Goal: Use online tool/utility: Utilize a website feature to perform a specific function

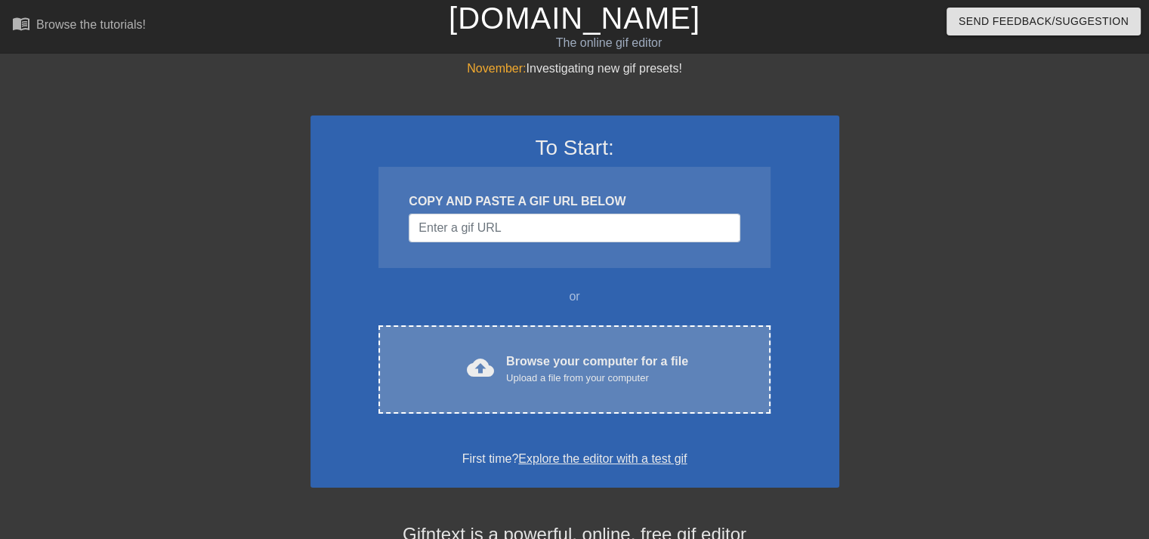
click at [538, 372] on div "Upload a file from your computer" at bounding box center [597, 378] width 182 height 15
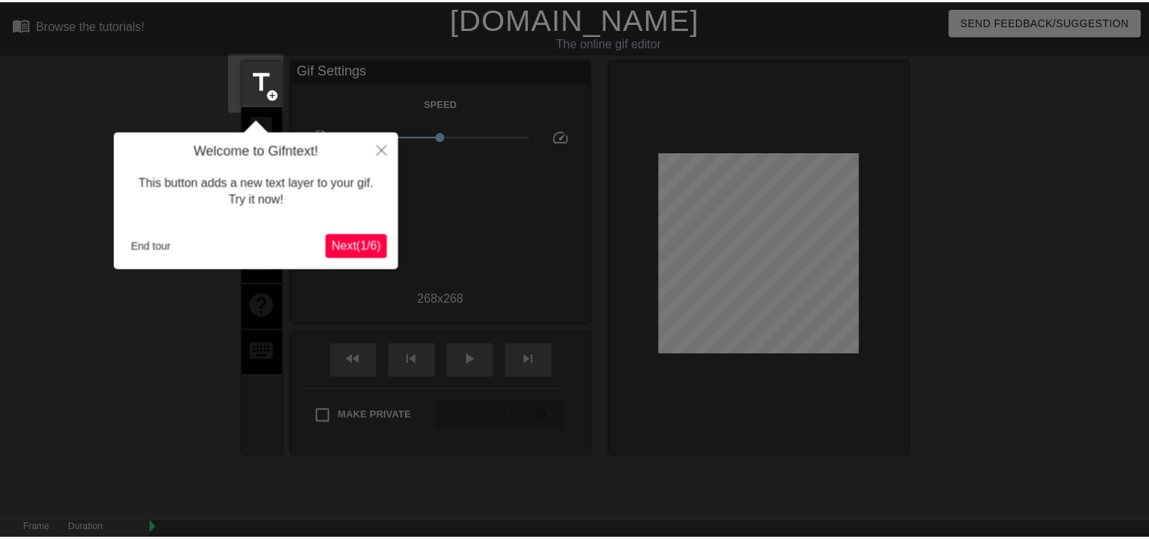
scroll to position [36, 0]
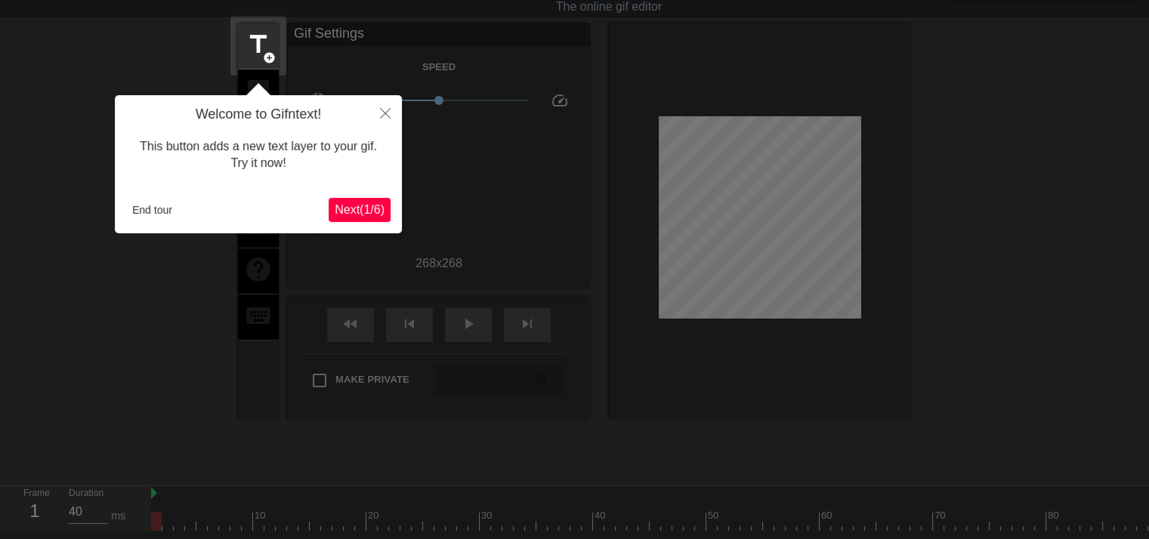
click at [361, 209] on span "Next ( 1 / 6 )" at bounding box center [360, 209] width 50 height 13
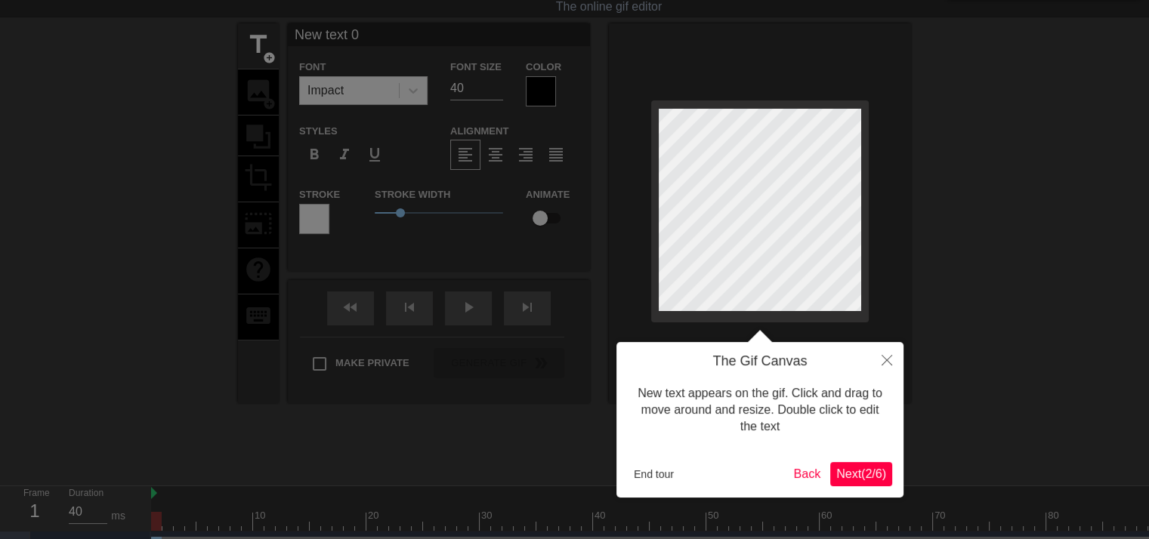
scroll to position [0, 0]
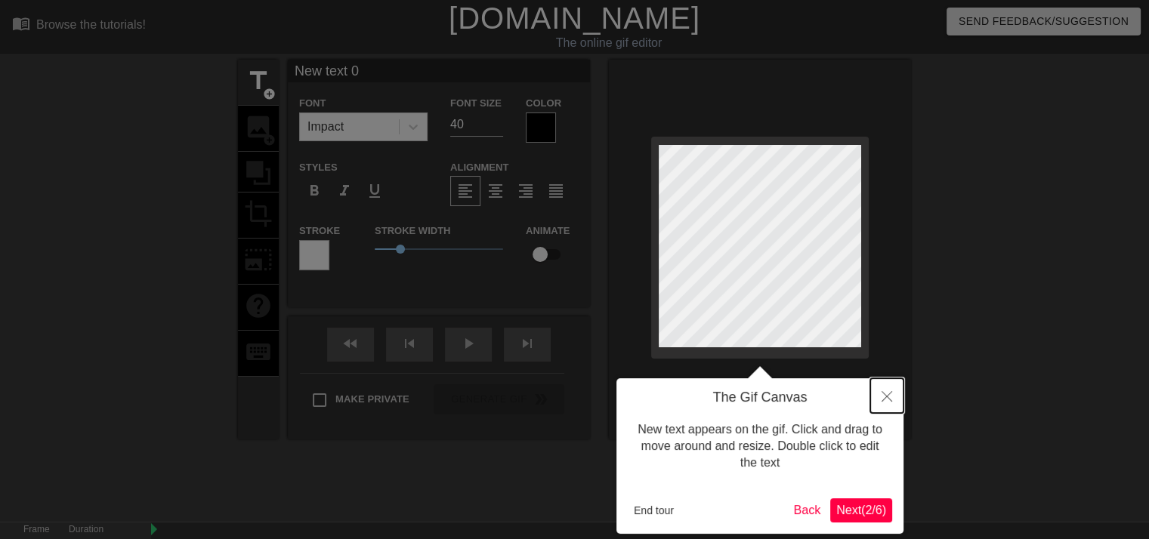
click at [890, 400] on icon "Close" at bounding box center [887, 396] width 11 height 11
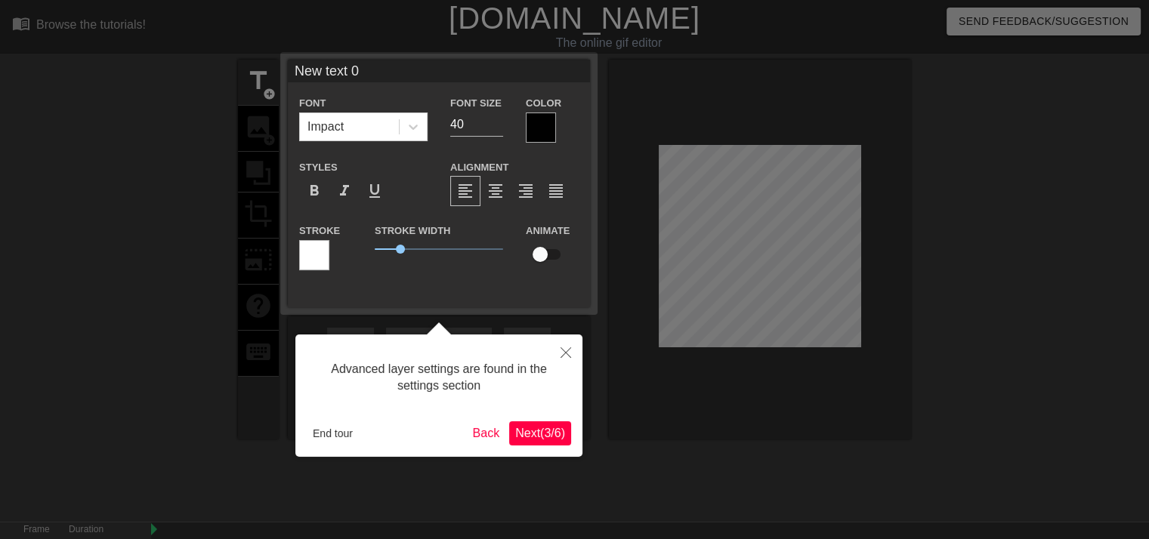
scroll to position [36, 0]
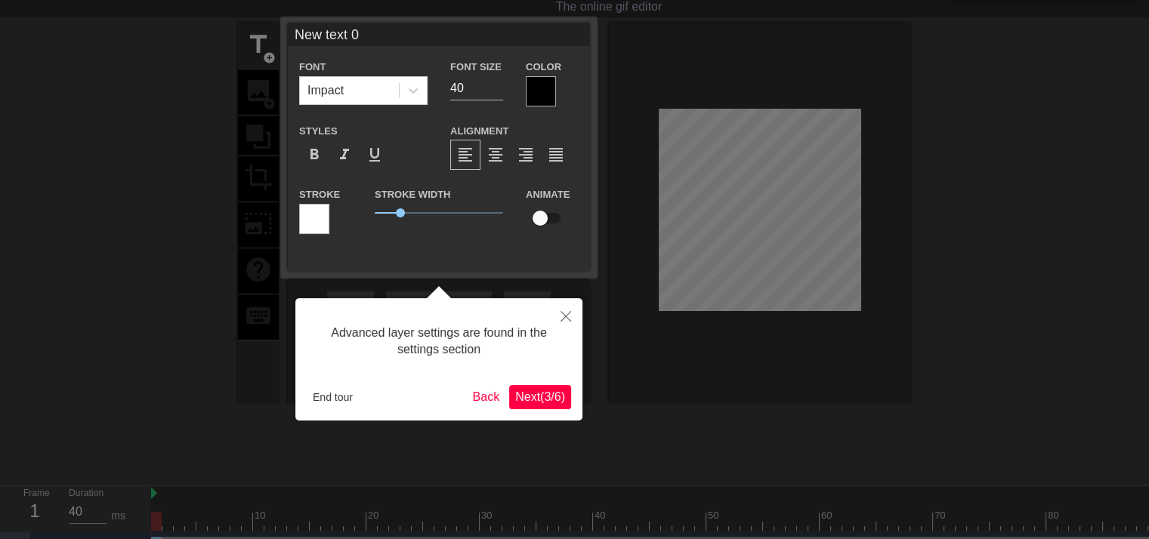
click at [537, 402] on span "Next ( 3 / 6 )" at bounding box center [540, 397] width 50 height 13
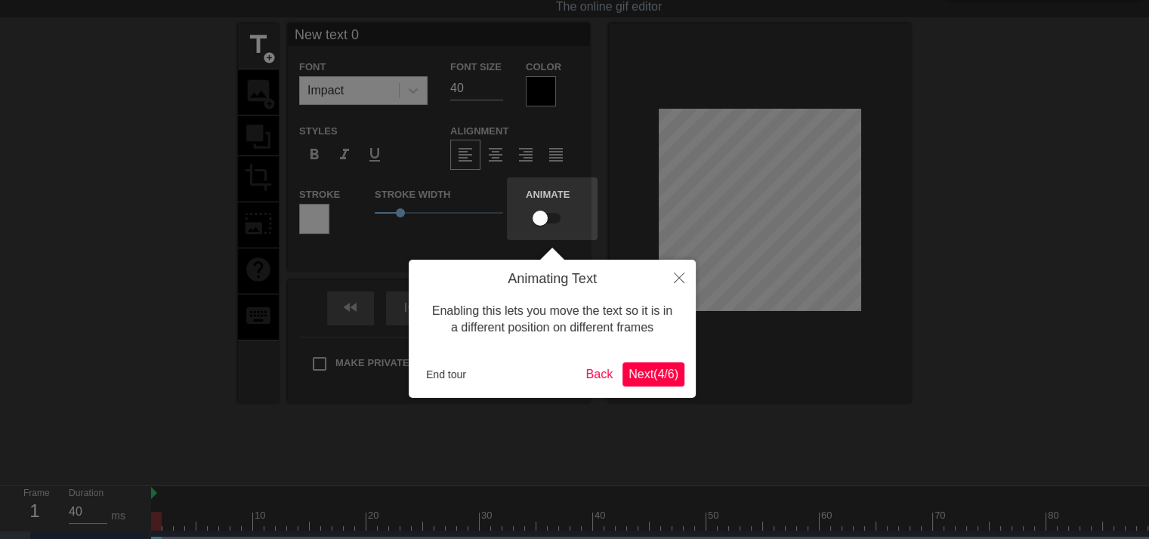
scroll to position [0, 0]
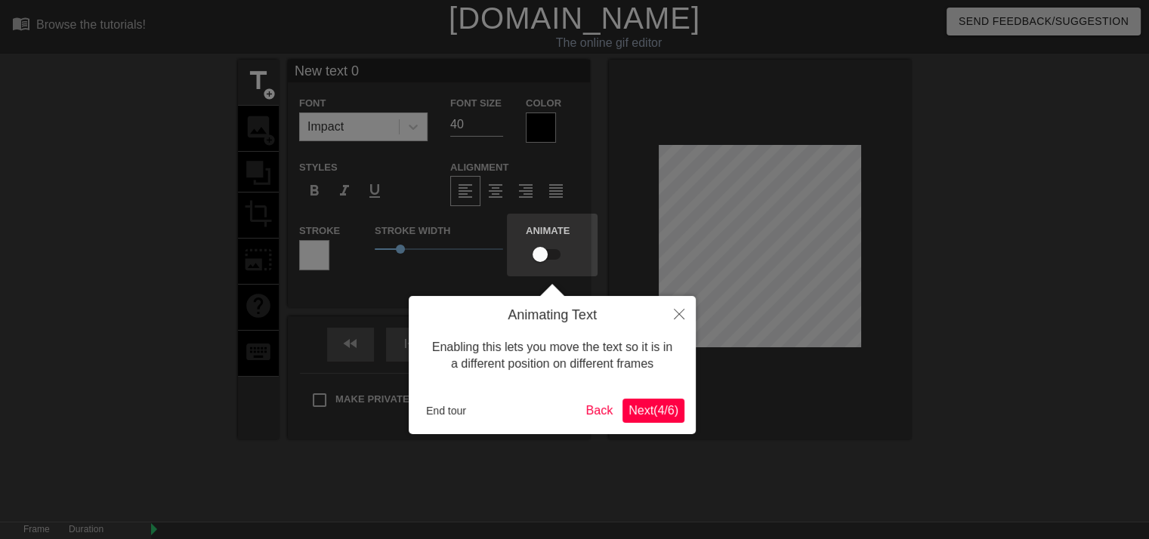
click at [657, 420] on button "Next ( 4 / 6 )" at bounding box center [654, 411] width 62 height 24
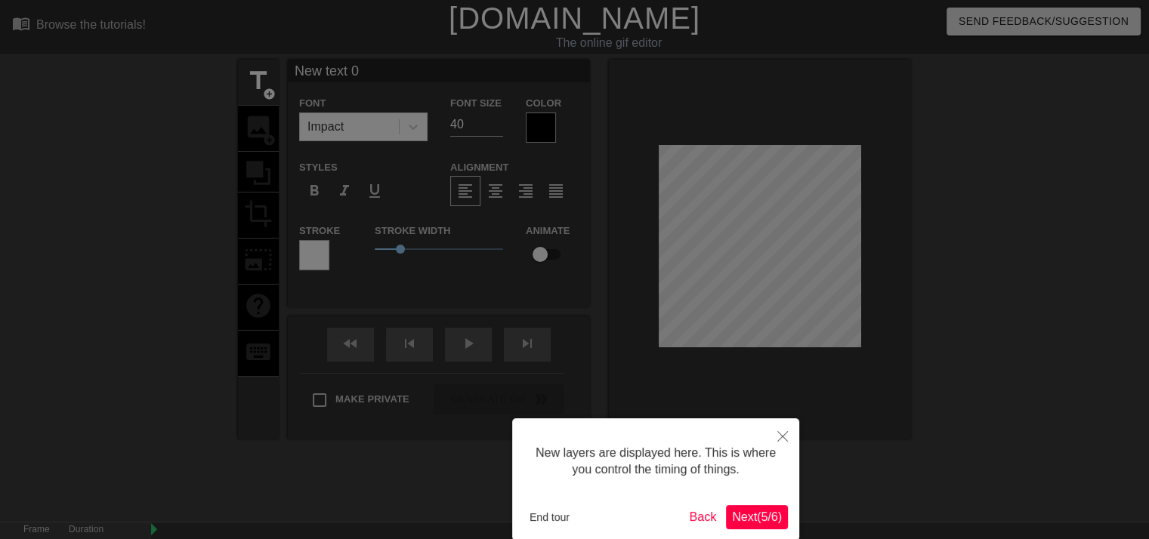
scroll to position [76, 0]
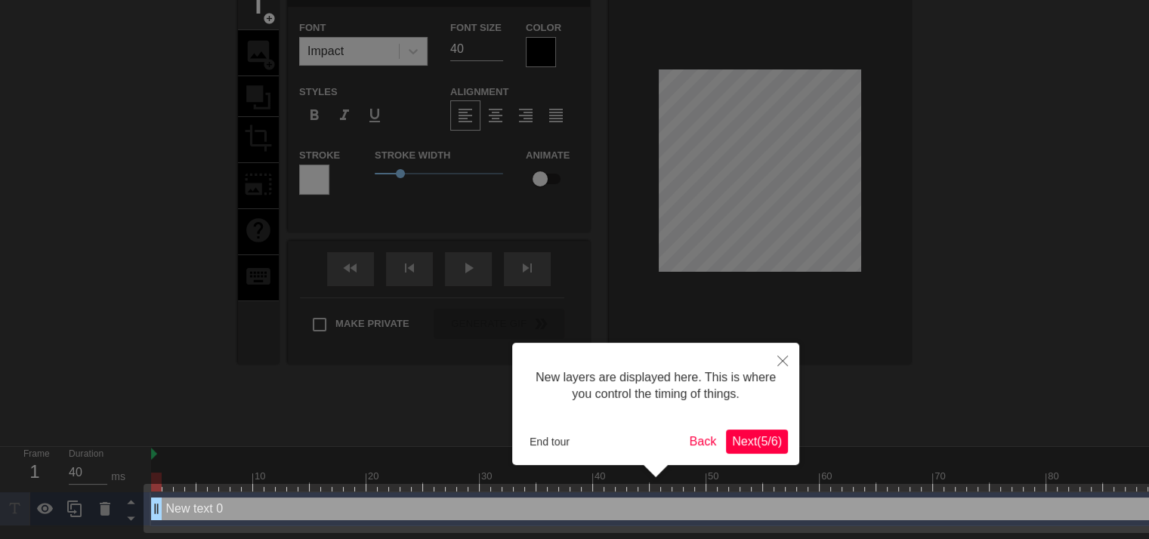
click at [751, 438] on span "Next ( 5 / 6 )" at bounding box center [757, 441] width 50 height 13
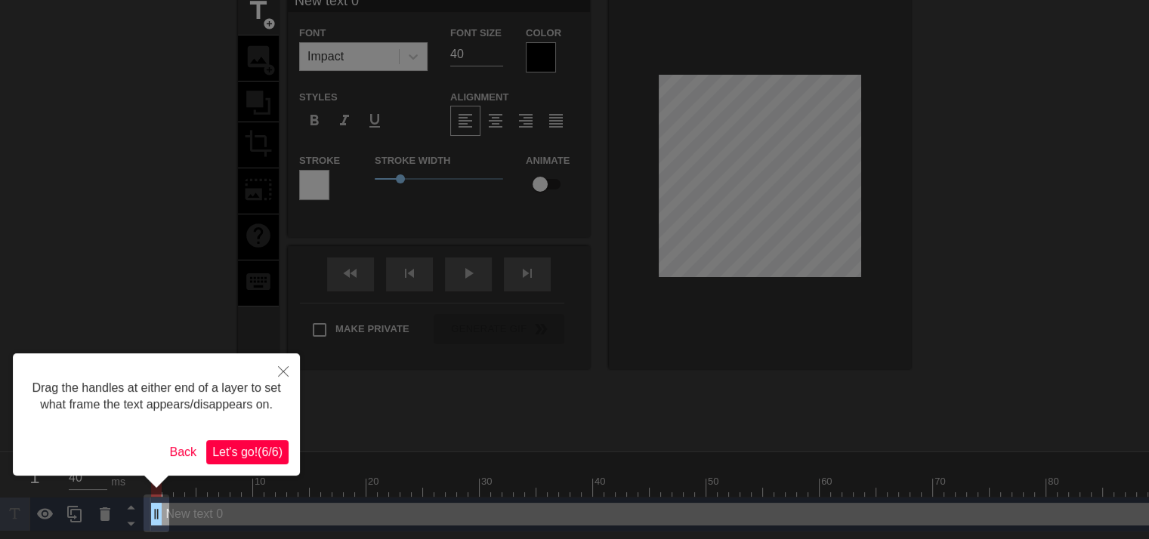
scroll to position [0, 0]
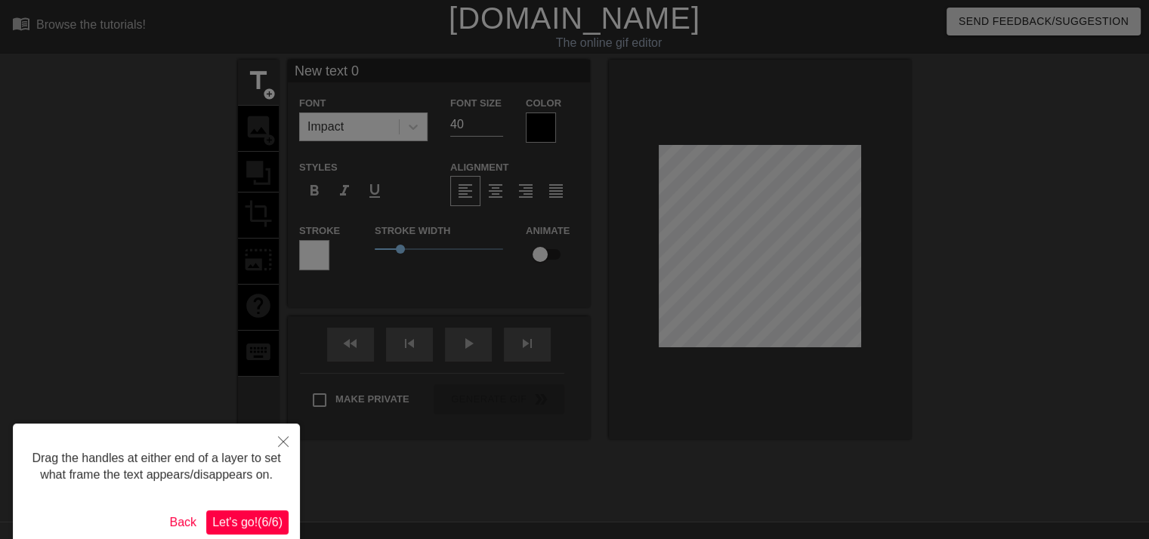
click at [236, 523] on span "Let's go! ( 6 / 6 )" at bounding box center [247, 522] width 70 height 13
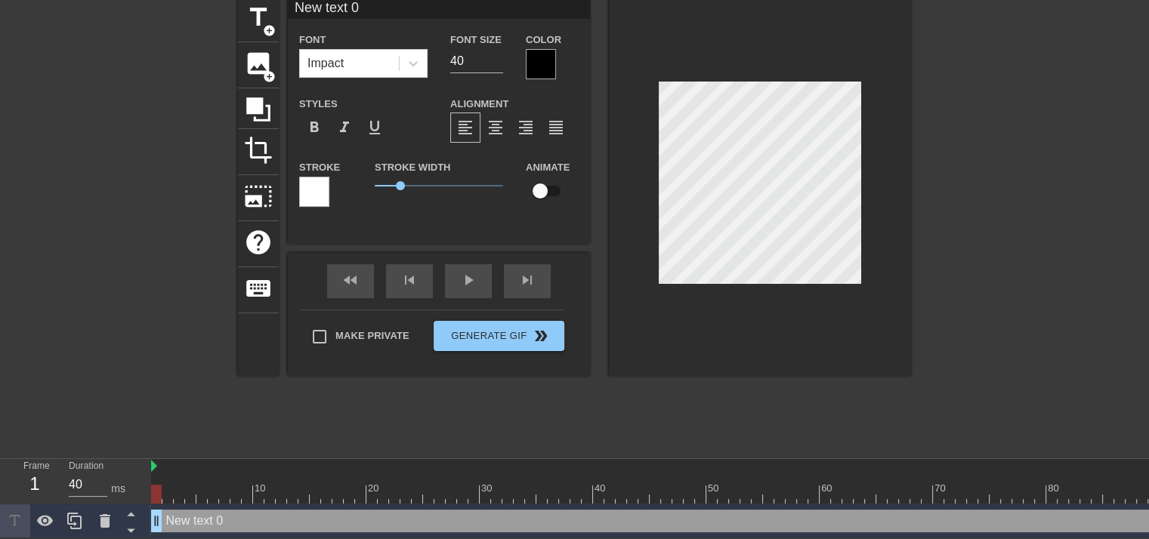
scroll to position [65, 0]
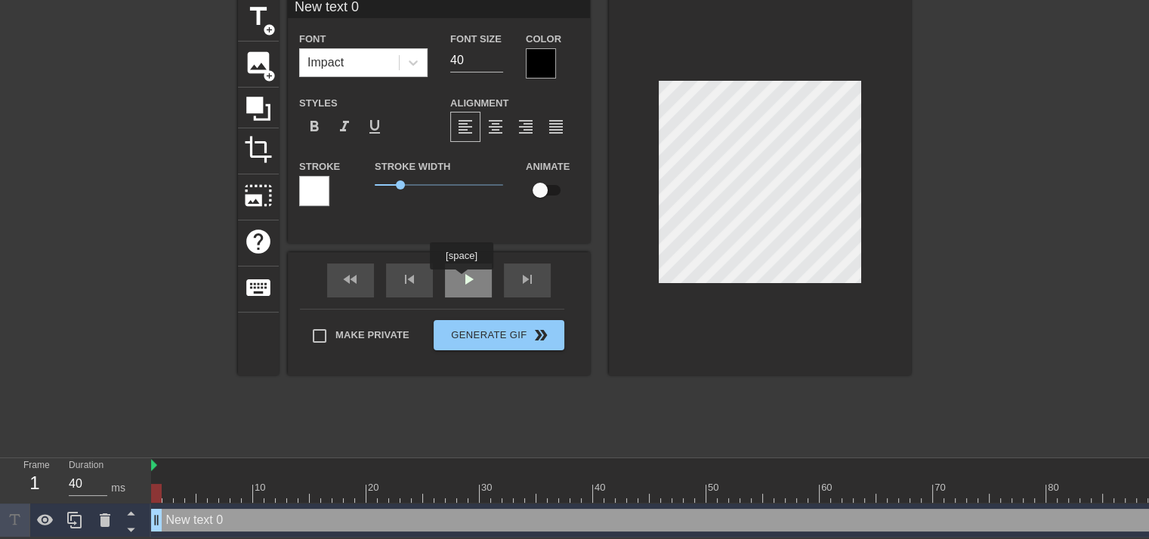
click at [462, 280] on div "play_arrow" at bounding box center [468, 281] width 47 height 34
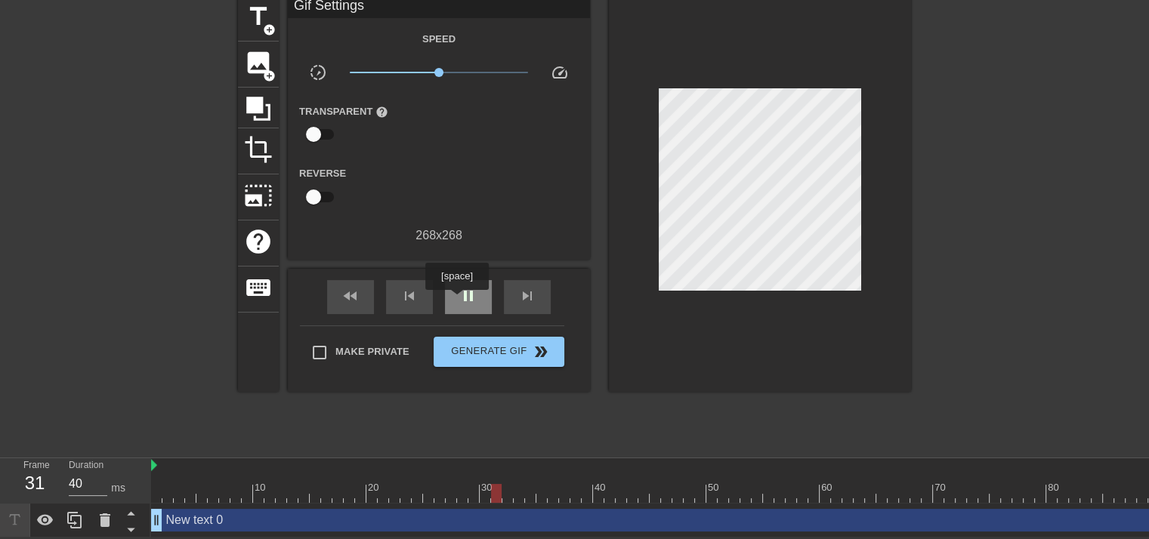
click at [456, 301] on div "pause" at bounding box center [468, 297] width 47 height 34
click at [178, 512] on div "New text 0 drag_handle drag_handle" at bounding box center [740, 520] width 1179 height 23
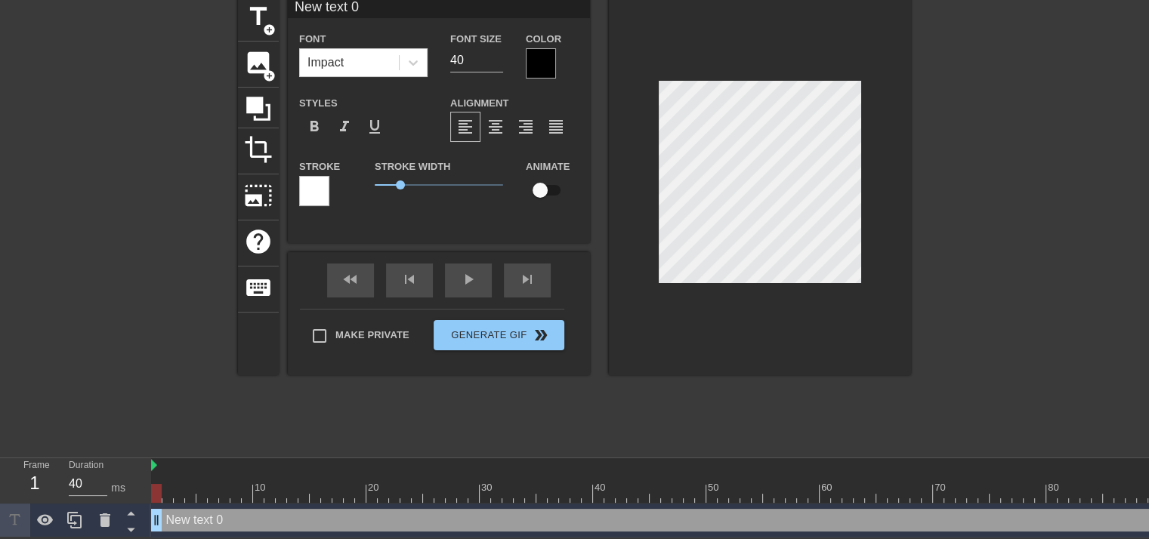
drag, startPoint x: 166, startPoint y: 497, endPoint x: 158, endPoint y: 499, distance: 8.6
click at [158, 499] on div at bounding box center [740, 493] width 1179 height 19
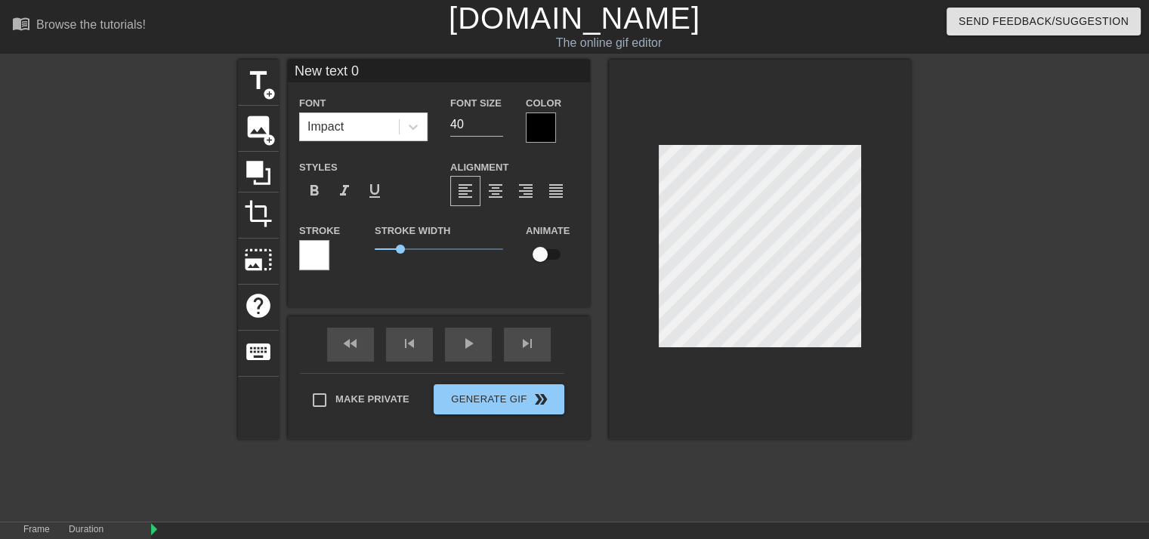
scroll to position [0, 0]
drag, startPoint x: 656, startPoint y: 261, endPoint x: 935, endPoint y: 170, distance: 293.9
click at [935, 169] on div at bounding box center [1042, 286] width 227 height 453
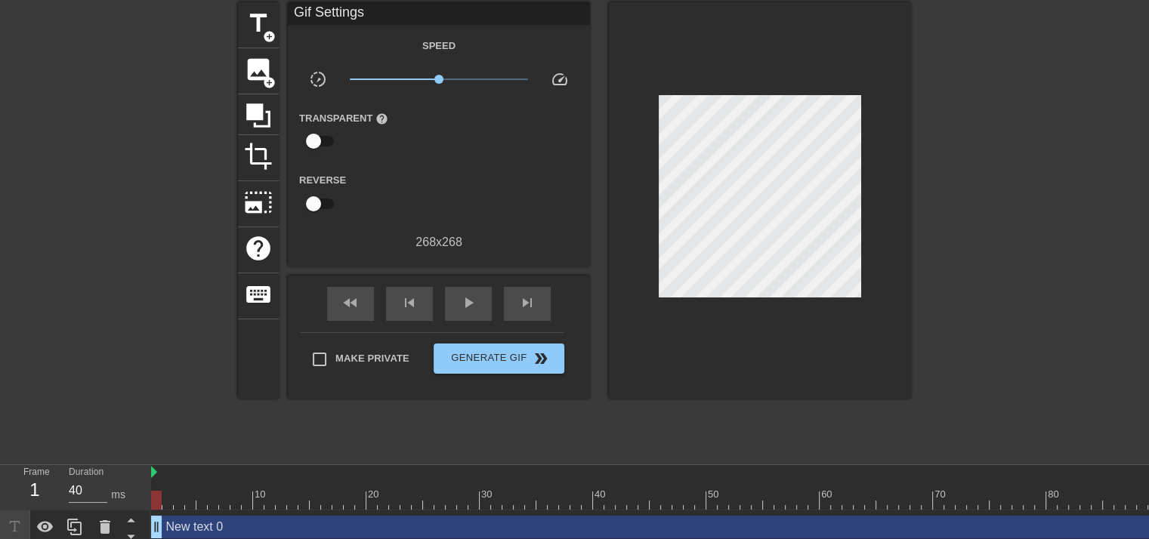
scroll to position [65, 0]
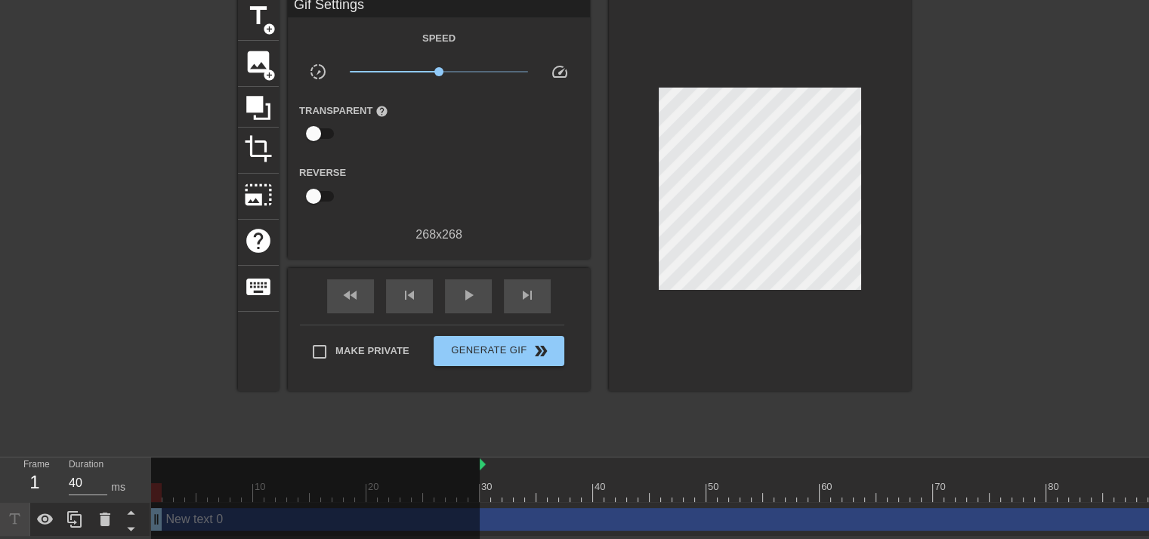
drag, startPoint x: 150, startPoint y: 462, endPoint x: 483, endPoint y: 473, distance: 332.6
click at [483, 473] on div "10 20 30 40 50 60 70 80 90 100" at bounding box center [740, 480] width 1179 height 45
click at [462, 289] on span "play_arrow" at bounding box center [468, 295] width 18 height 18
drag, startPoint x: 478, startPoint y: 466, endPoint x: 401, endPoint y: 471, distance: 77.2
click at [399, 471] on div at bounding box center [315, 499] width 329 height 82
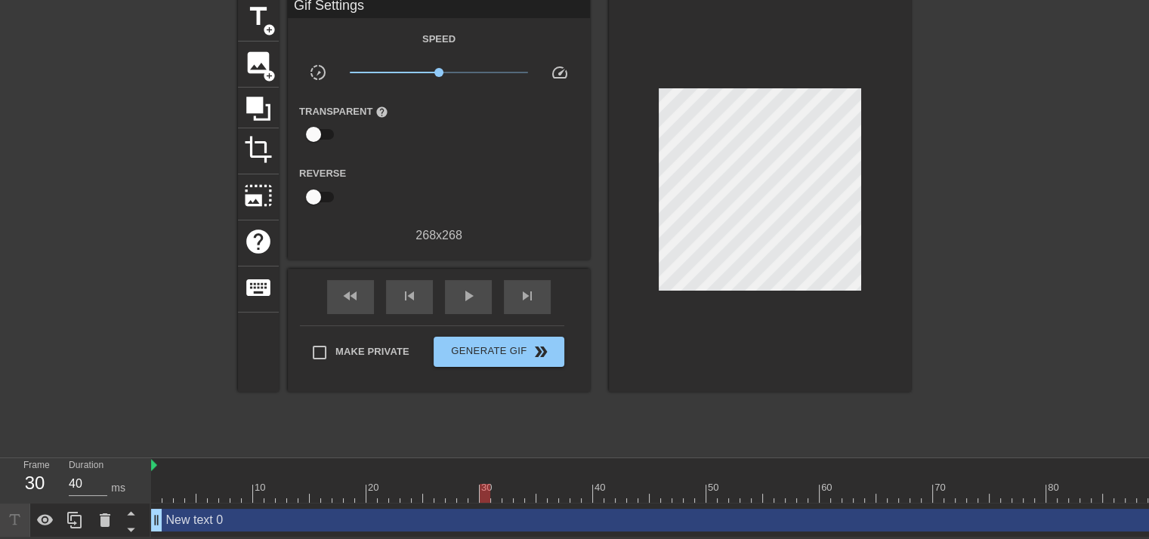
drag, startPoint x: 481, startPoint y: 465, endPoint x: 181, endPoint y: 457, distance: 299.3
click at [145, 459] on div "Frame 30 Duration 40 ms 10 20 30 40 50 60 70 80 90 100 New text 0 drag_handle d…" at bounding box center [574, 498] width 1149 height 79
drag, startPoint x: 1062, startPoint y: 519, endPoint x: 526, endPoint y: 515, distance: 535.7
click at [532, 515] on div "New text 0 drag_handle drag_handle" at bounding box center [740, 520] width 1179 height 23
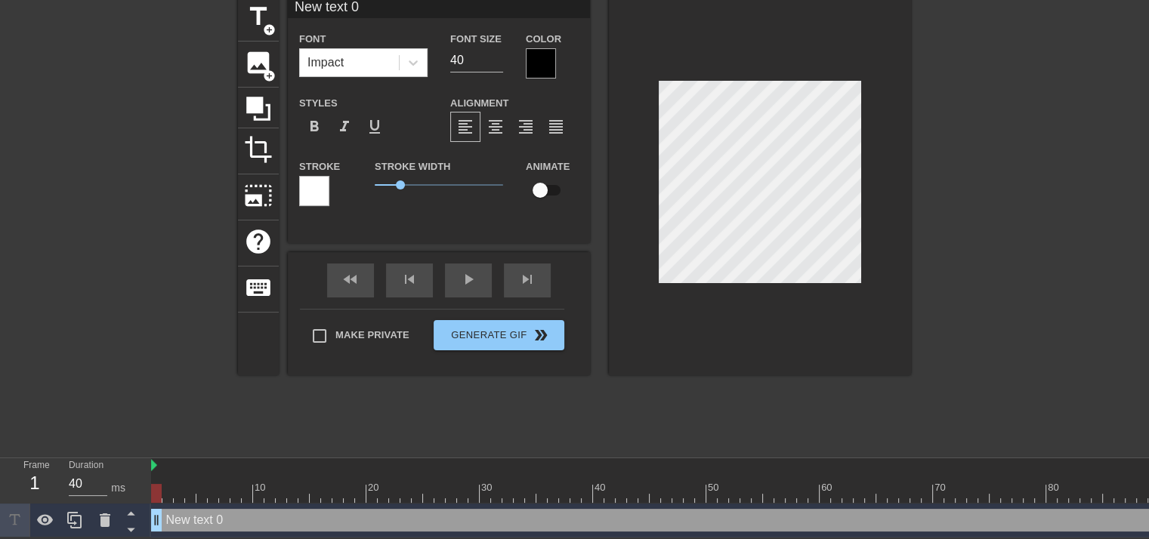
click at [524, 514] on div "New text 0 drag_handle drag_handle" at bounding box center [740, 520] width 1179 height 23
click at [499, 515] on div "New text 0 drag_handle drag_handle" at bounding box center [740, 520] width 1179 height 23
